Goal: Complete application form

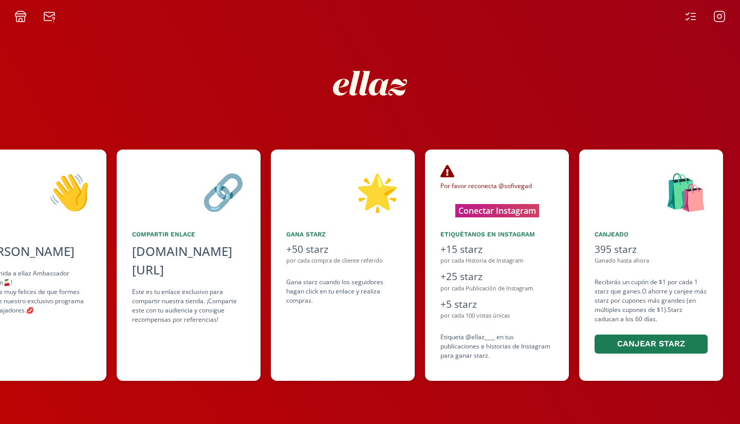
scroll to position [0, 308]
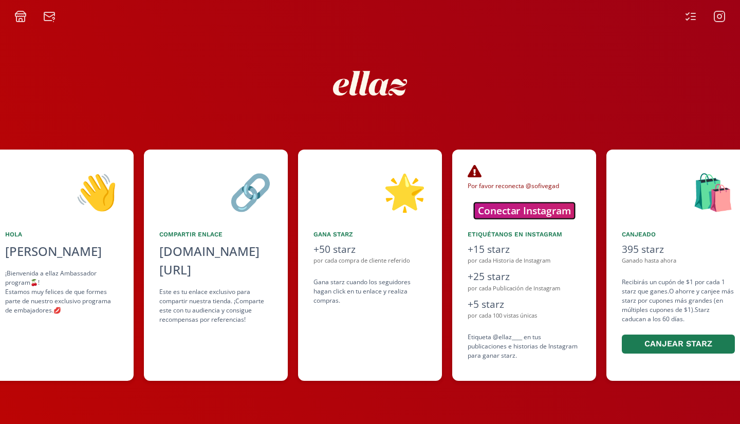
click at [514, 213] on button "Conectar Instagram" at bounding box center [524, 211] width 101 height 16
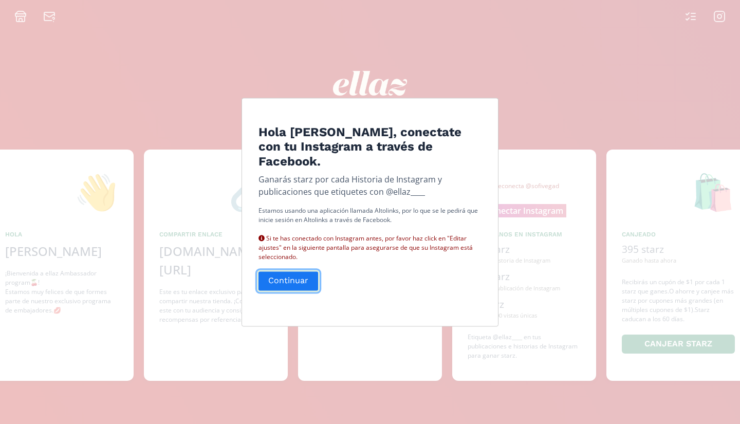
click at [296, 282] on button "Continuar" at bounding box center [288, 281] width 63 height 22
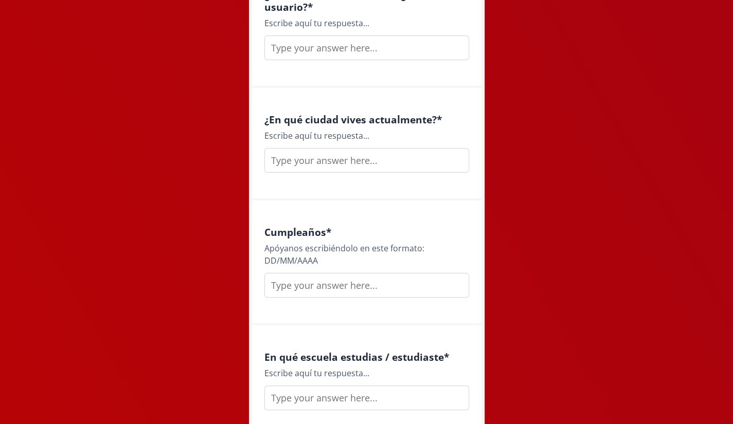
scroll to position [1008, 0]
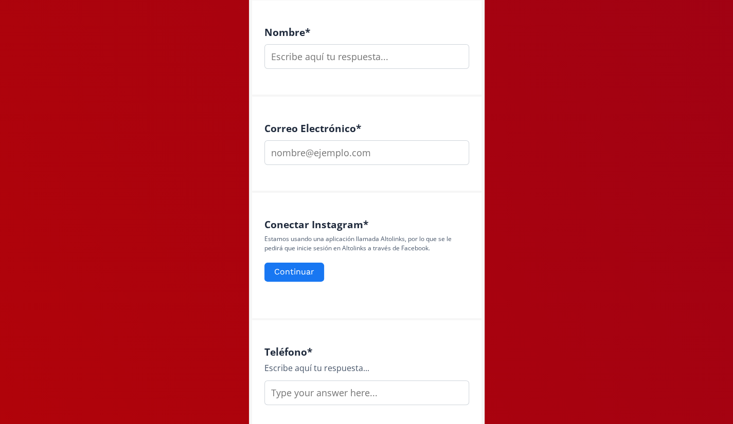
scroll to position [304, 0]
click at [307, 269] on button "Continuar" at bounding box center [294, 272] width 63 height 22
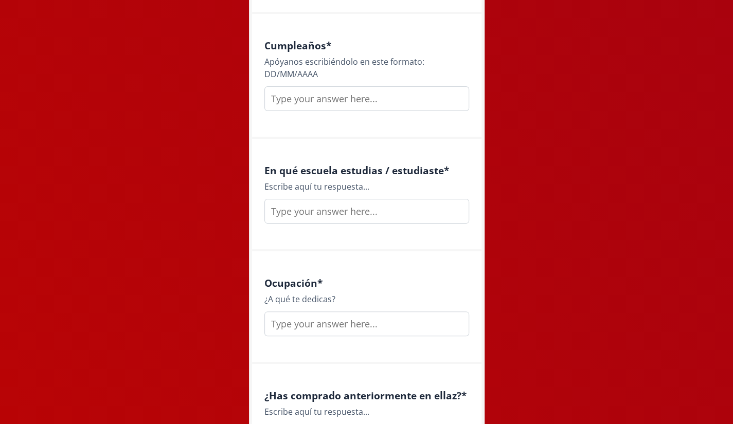
scroll to position [1486, 0]
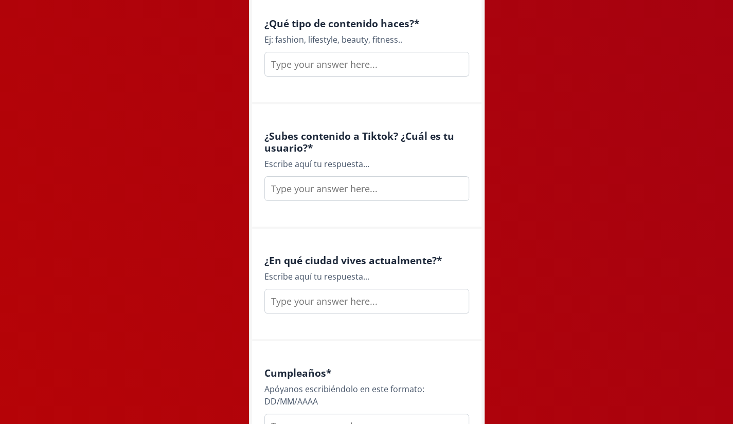
scroll to position [861, 0]
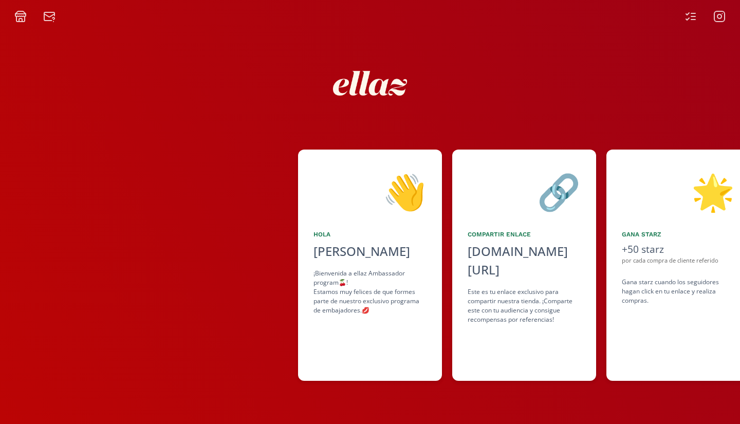
click at [345, 261] on div "[PERSON_NAME]" at bounding box center [370, 251] width 113 height 19
click at [691, 18] on icon at bounding box center [691, 16] width 12 height 12
